Goal: Task Accomplishment & Management: Manage account settings

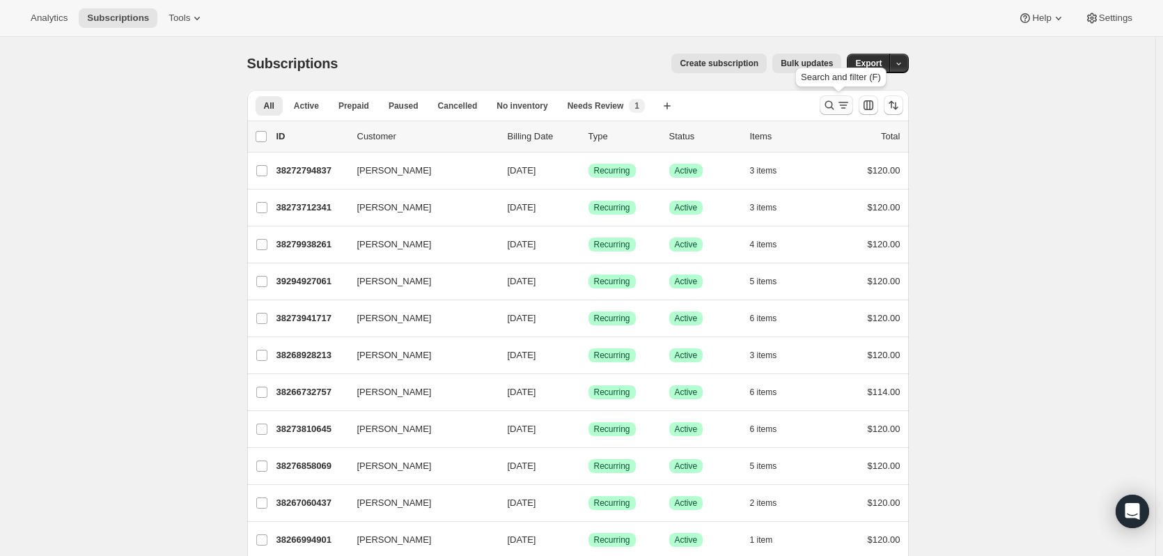
click at [833, 107] on icon "Search and filter results" at bounding box center [828, 105] width 9 height 9
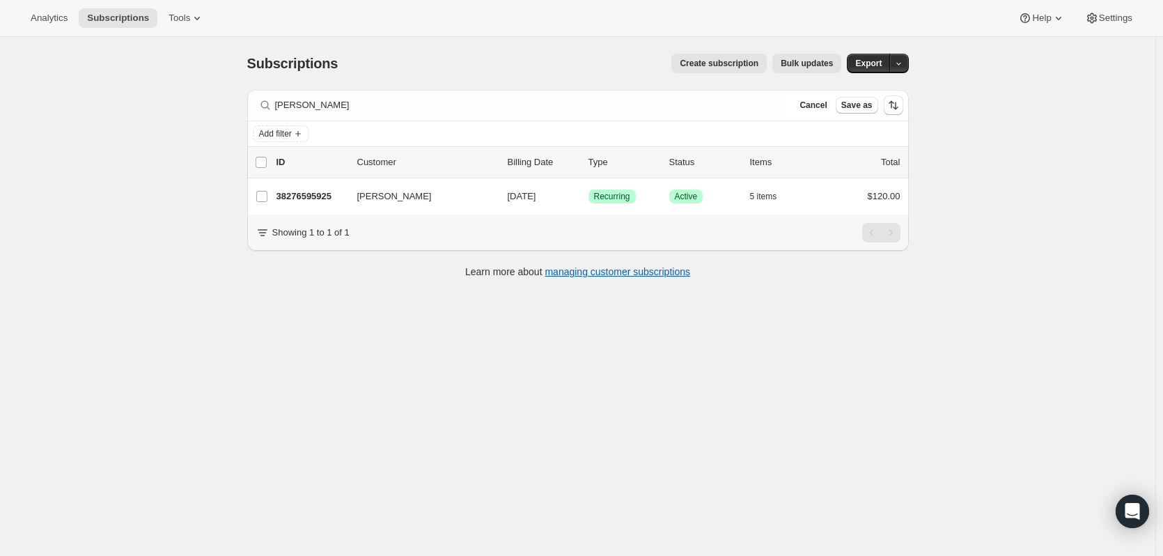
click at [1016, 155] on div "Subscriptions. This page is ready Subscriptions Create subscription Bulk update…" at bounding box center [577, 315] width 1155 height 556
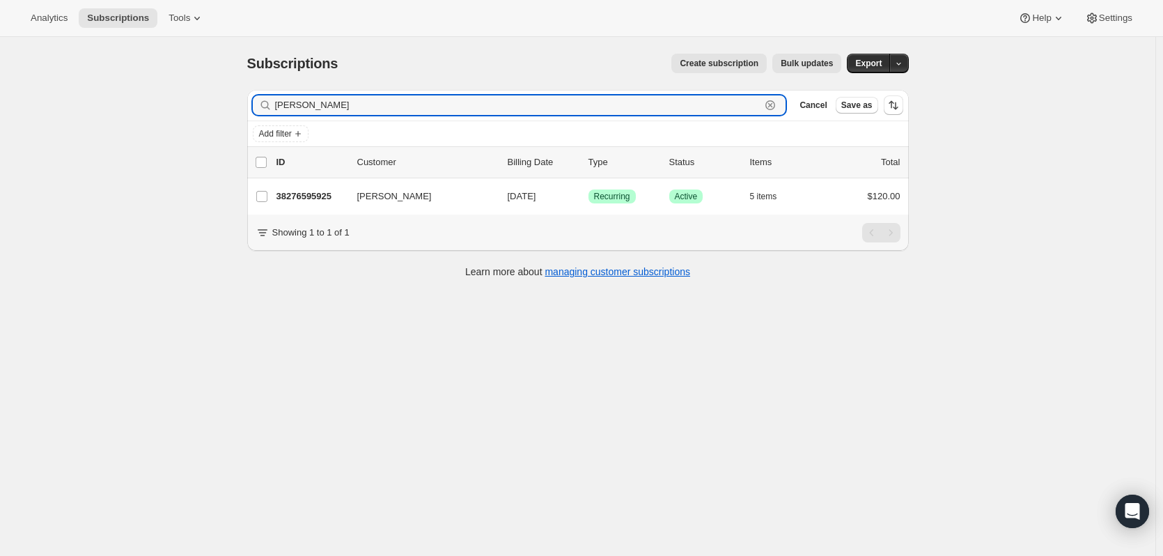
drag, startPoint x: 320, startPoint y: 111, endPoint x: 223, endPoint y: 99, distance: 97.5
click at [223, 99] on div "Subscriptions. This page is ready Subscriptions Create subscription Bulk update…" at bounding box center [577, 315] width 1155 height 556
type input "[PERSON_NAME]"
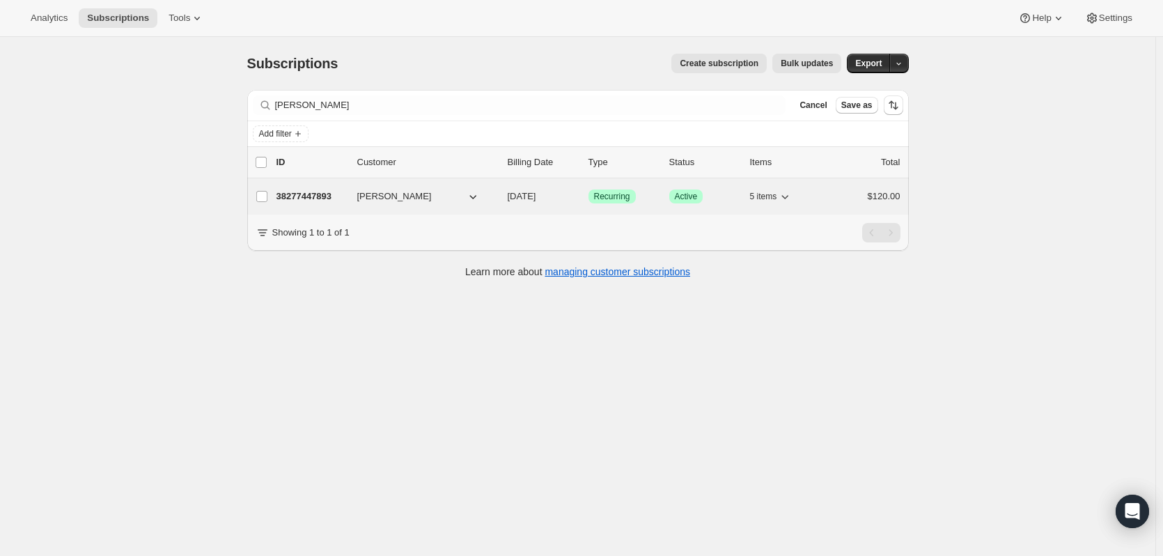
click at [401, 191] on span "[PERSON_NAME]" at bounding box center [394, 196] width 74 height 14
click at [312, 200] on p "38277447893" at bounding box center [311, 196] width 70 height 14
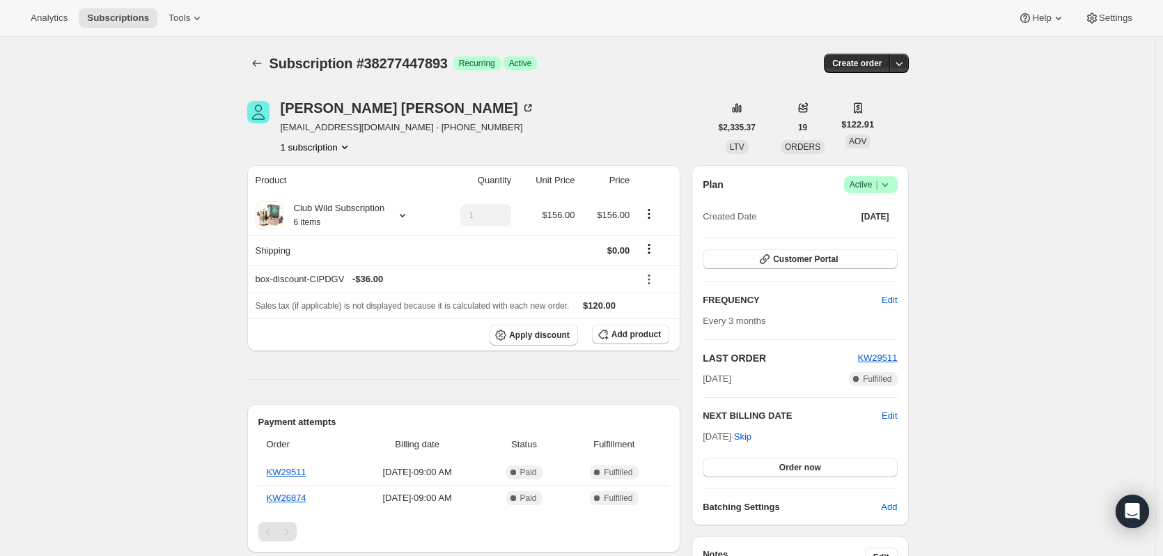
click at [892, 188] on icon at bounding box center [885, 185] width 14 height 14
click at [883, 237] on span "Cancel subscription" at bounding box center [874, 235] width 79 height 10
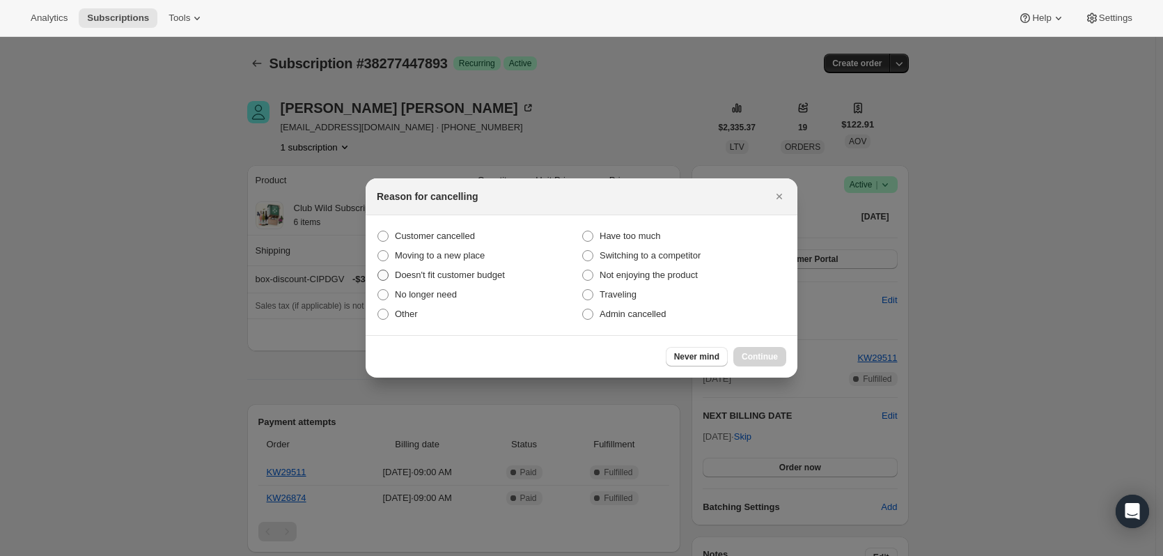
click at [434, 273] on span "Doesn't fit customer budget" at bounding box center [450, 274] width 110 height 10
click at [378, 270] on input "Doesn't fit customer budget" at bounding box center [377, 269] width 1 height 1
radio input "true"
click at [772, 361] on span "Continue" at bounding box center [759, 356] width 36 height 11
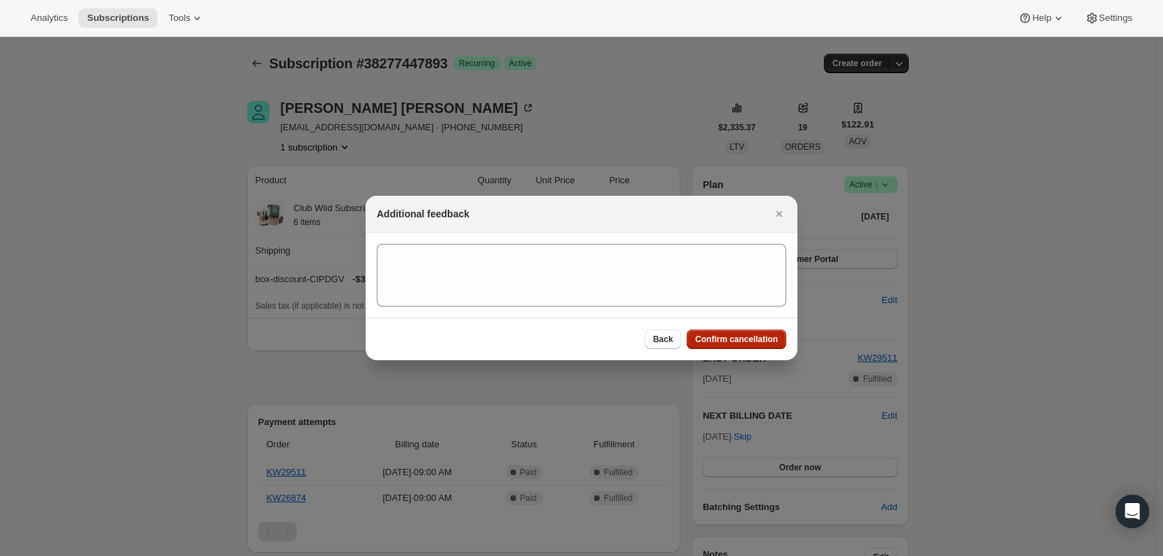
click at [769, 333] on button "Confirm cancellation" at bounding box center [736, 338] width 100 height 19
